Goal: Transaction & Acquisition: Purchase product/service

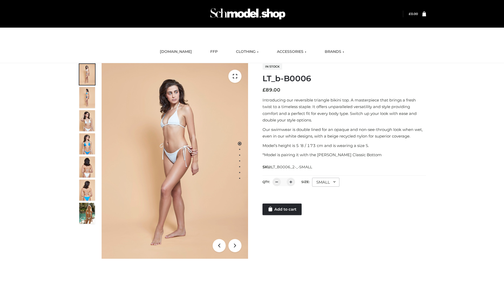
click at [282, 209] on link "Add to cart" at bounding box center [282, 209] width 39 height 12
